Goal: Task Accomplishment & Management: Manage account settings

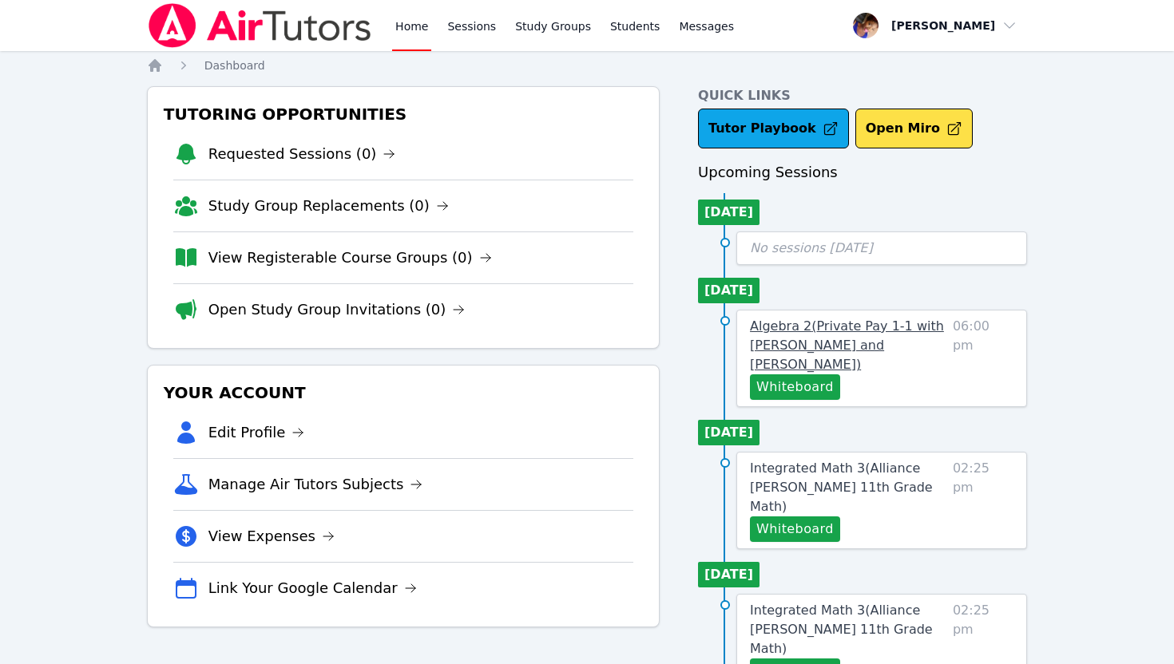
click at [808, 335] on link "Algebra 2 ( Private Pay 1-1 with [PERSON_NAME] and [PERSON_NAME] )" at bounding box center [848, 345] width 196 height 57
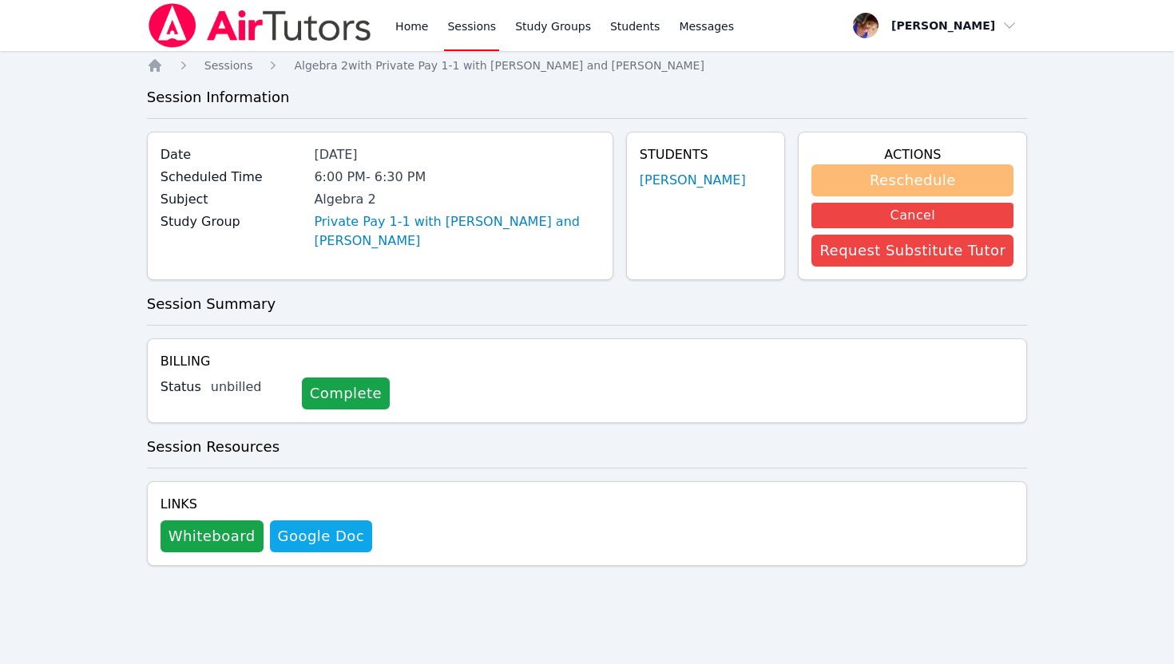
click at [846, 181] on button "Reschedule" at bounding box center [912, 180] width 202 height 32
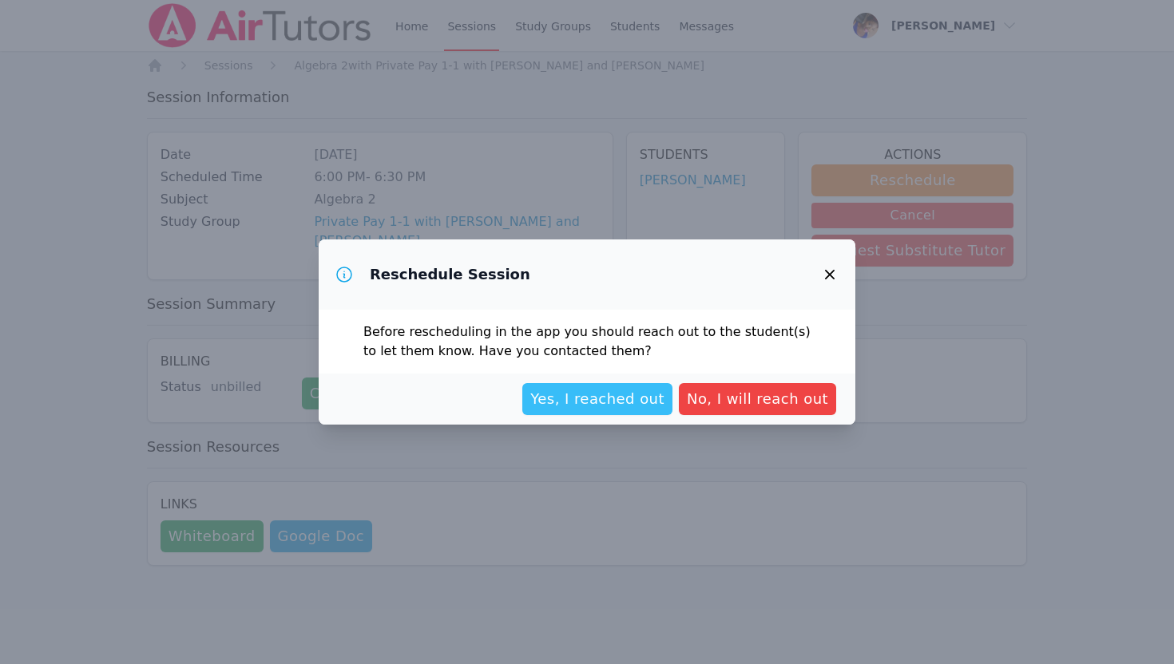
click at [643, 398] on span "Yes, I reached out" at bounding box center [597, 399] width 134 height 22
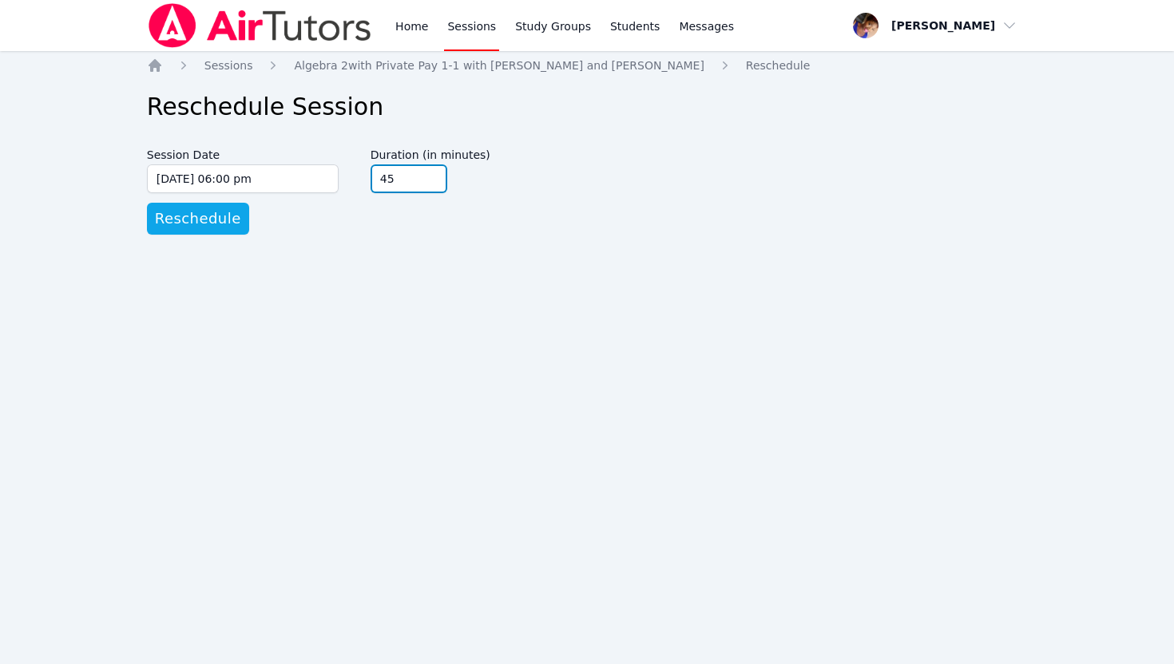
click at [430, 174] on input "45" at bounding box center [408, 178] width 77 height 29
type input "60"
click at [430, 174] on input "60" at bounding box center [408, 178] width 77 height 29
click at [216, 226] on span "Reschedule" at bounding box center [198, 219] width 86 height 22
